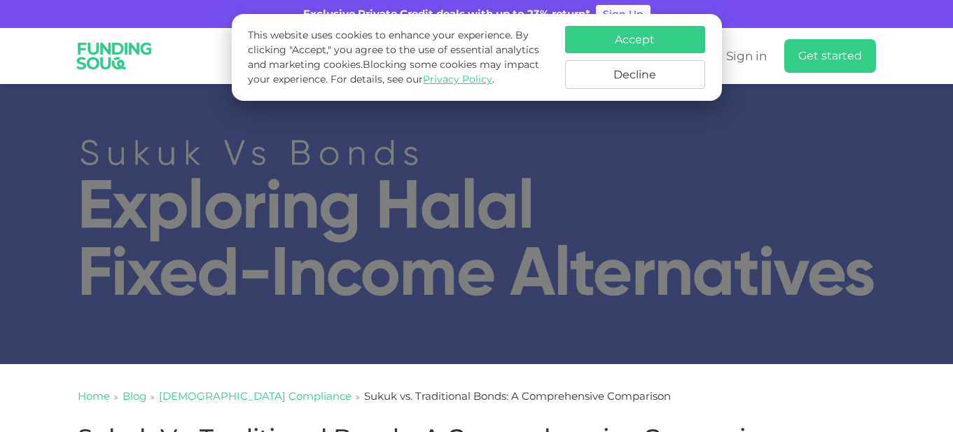
click at [625, 80] on button "Decline" at bounding box center [635, 74] width 140 height 29
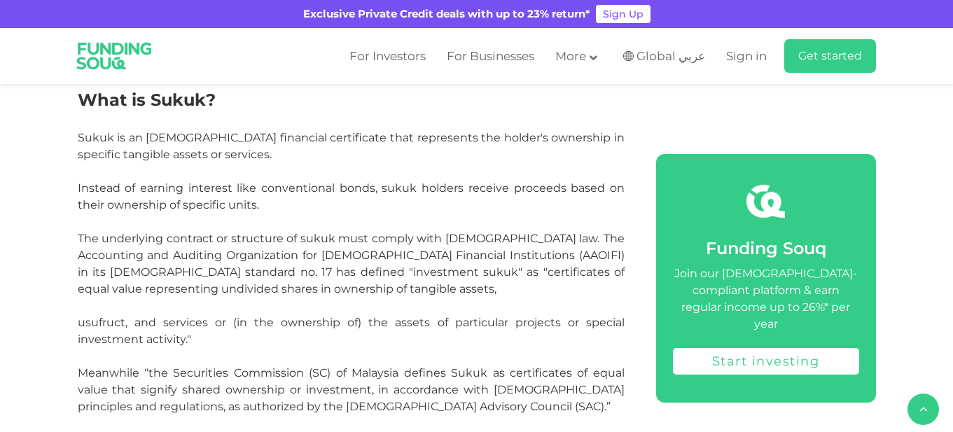
scroll to position [1330, 0]
click at [87, 321] on span "usufruct, and services or (in the ownership of) the assets of particular projec…" at bounding box center [351, 330] width 547 height 30
copy span "usufruct"
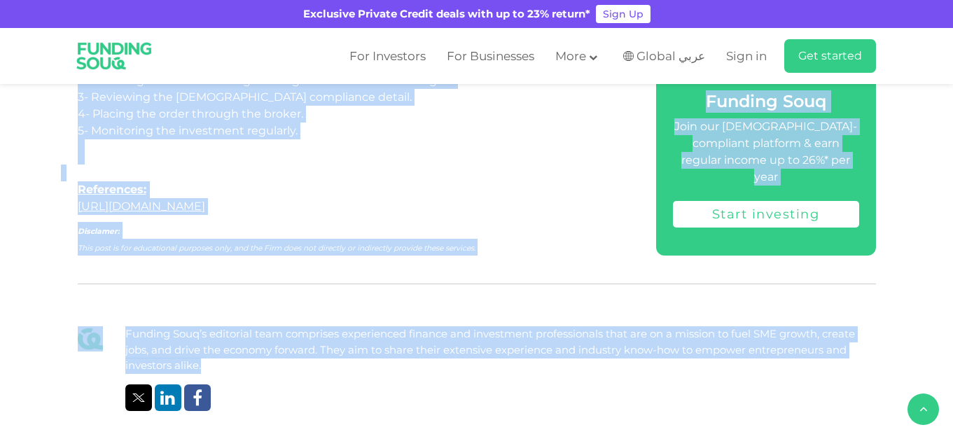
scroll to position [4599, 0]
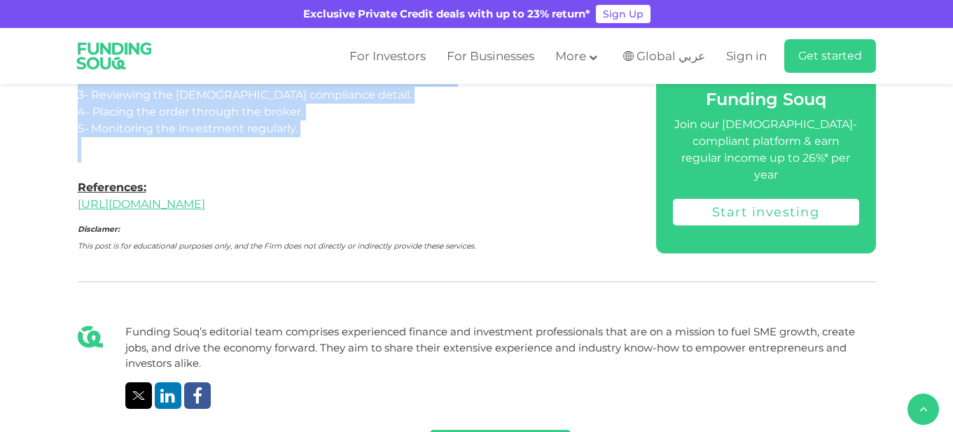
drag, startPoint x: 82, startPoint y: 231, endPoint x: 369, endPoint y: 155, distance: 296.9
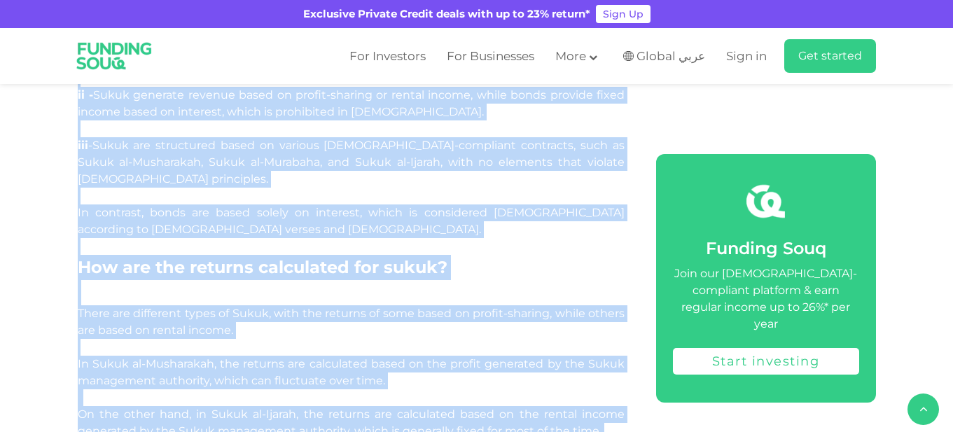
scroll to position [3759, 0]
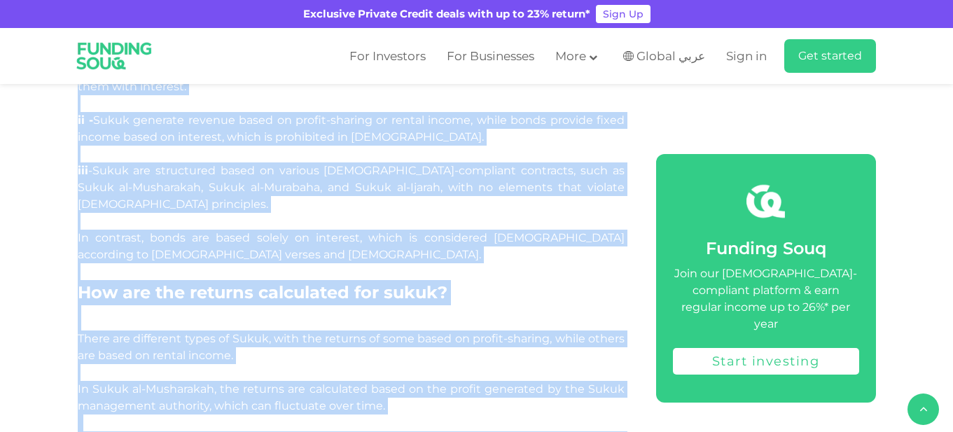
copy div "lore ip dol Sitame cons adi elitseddo eiusmodtempo, inc ut la etd magnaa en Adm…"
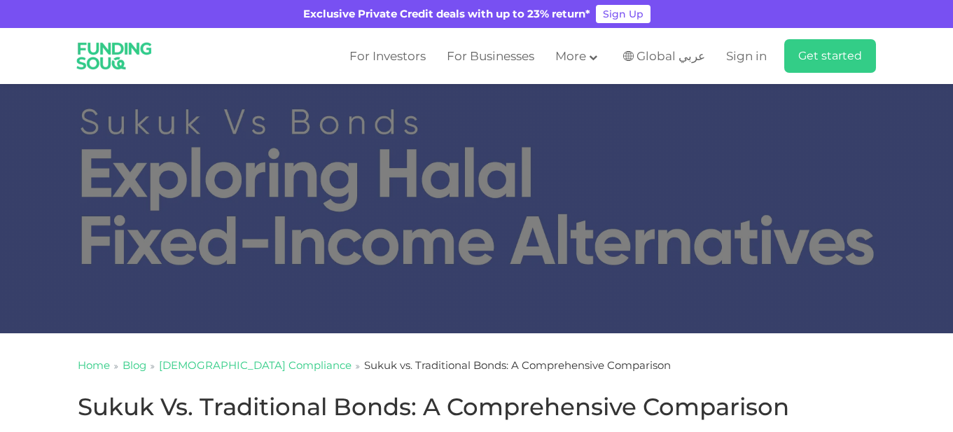
scroll to position [0, 0]
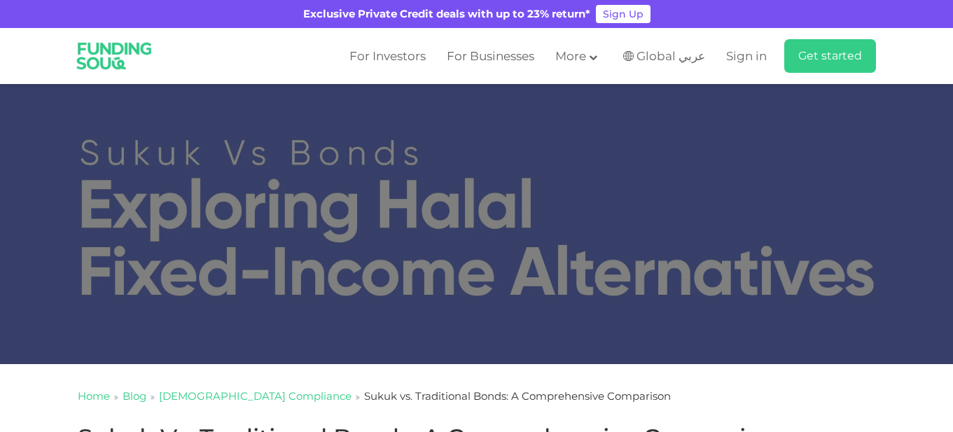
click at [225, 53] on div "For Investors For Businesses More About Us Global عربي" at bounding box center [477, 56] width 798 height 56
